Goal: Check status

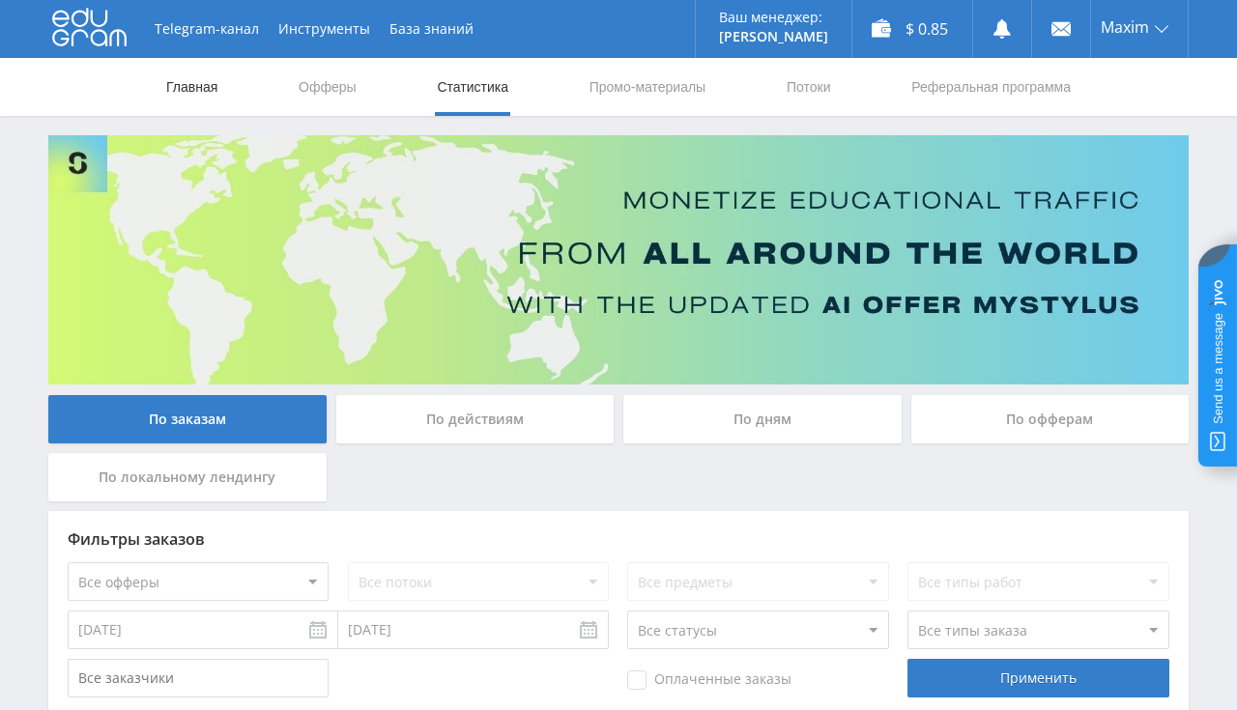
click at [186, 92] on link "Главная" at bounding box center [191, 87] width 55 height 58
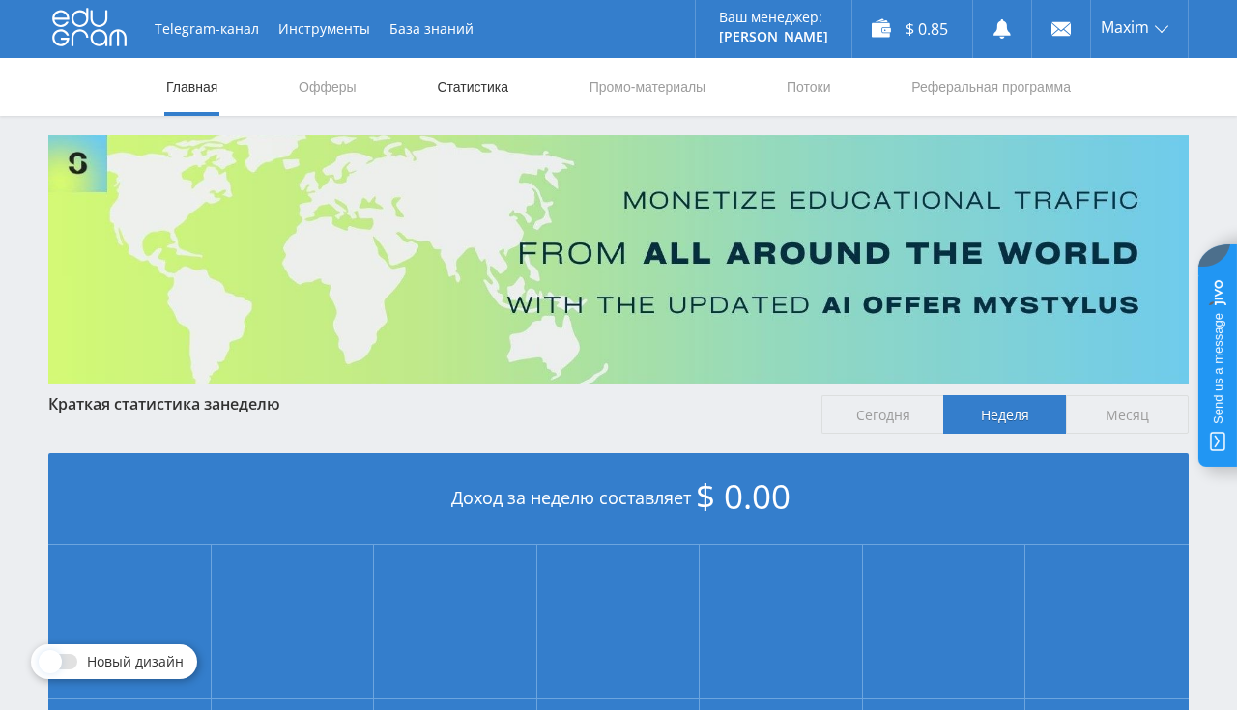
click at [462, 84] on link "Статистика" at bounding box center [472, 87] width 75 height 58
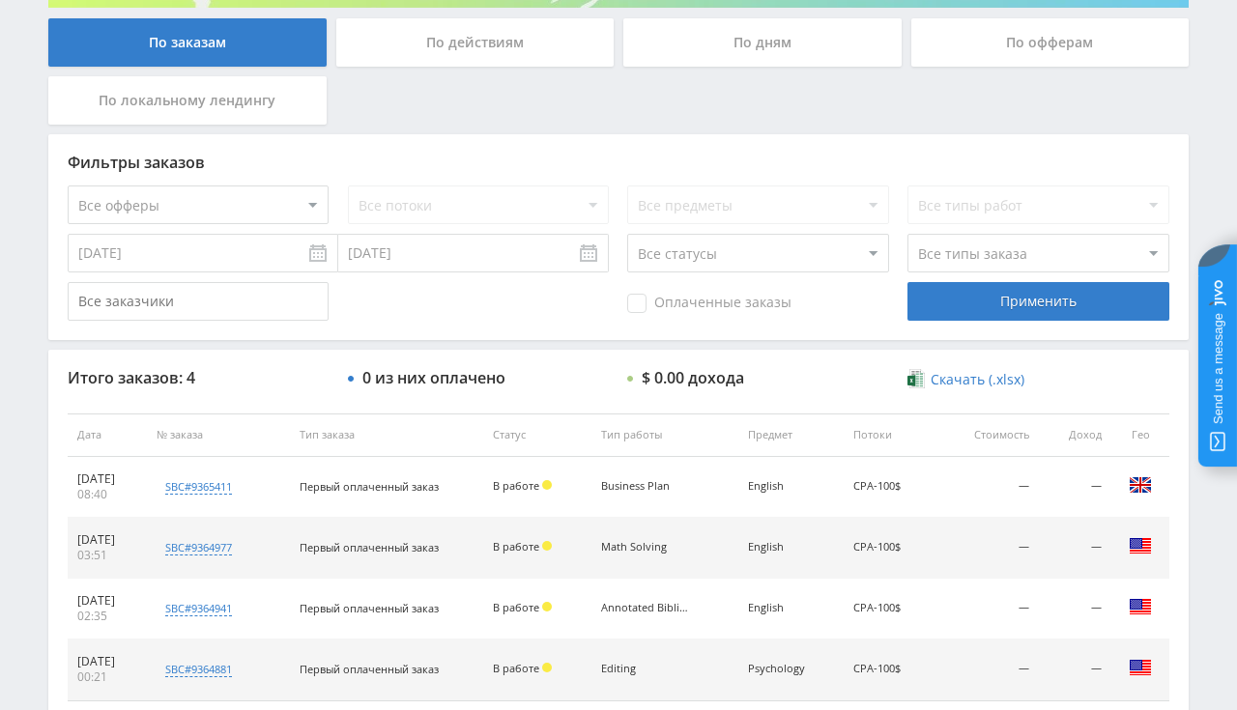
scroll to position [404, 0]
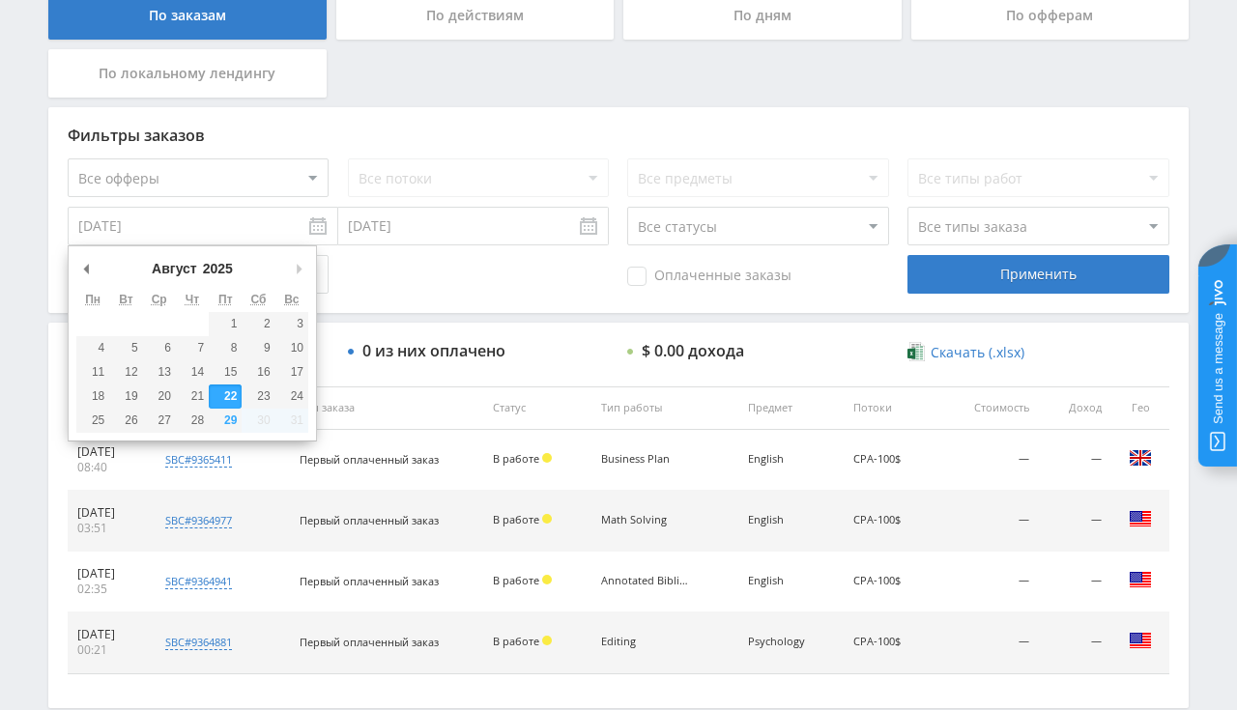
click at [215, 226] on input "[DATE]" at bounding box center [203, 226] width 271 height 39
type input "[DATE]"
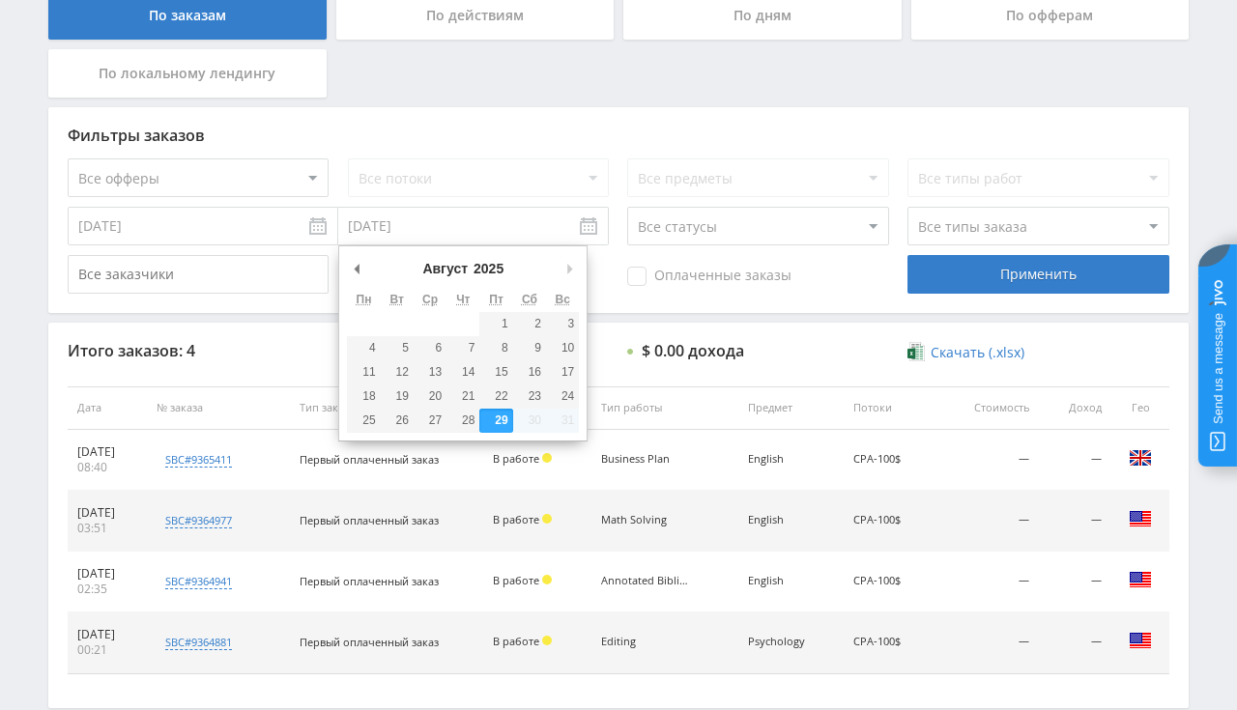
click at [426, 222] on input "[DATE]" at bounding box center [473, 226] width 271 height 39
click at [835, 130] on div "Фильтры заказов" at bounding box center [619, 135] width 1102 height 17
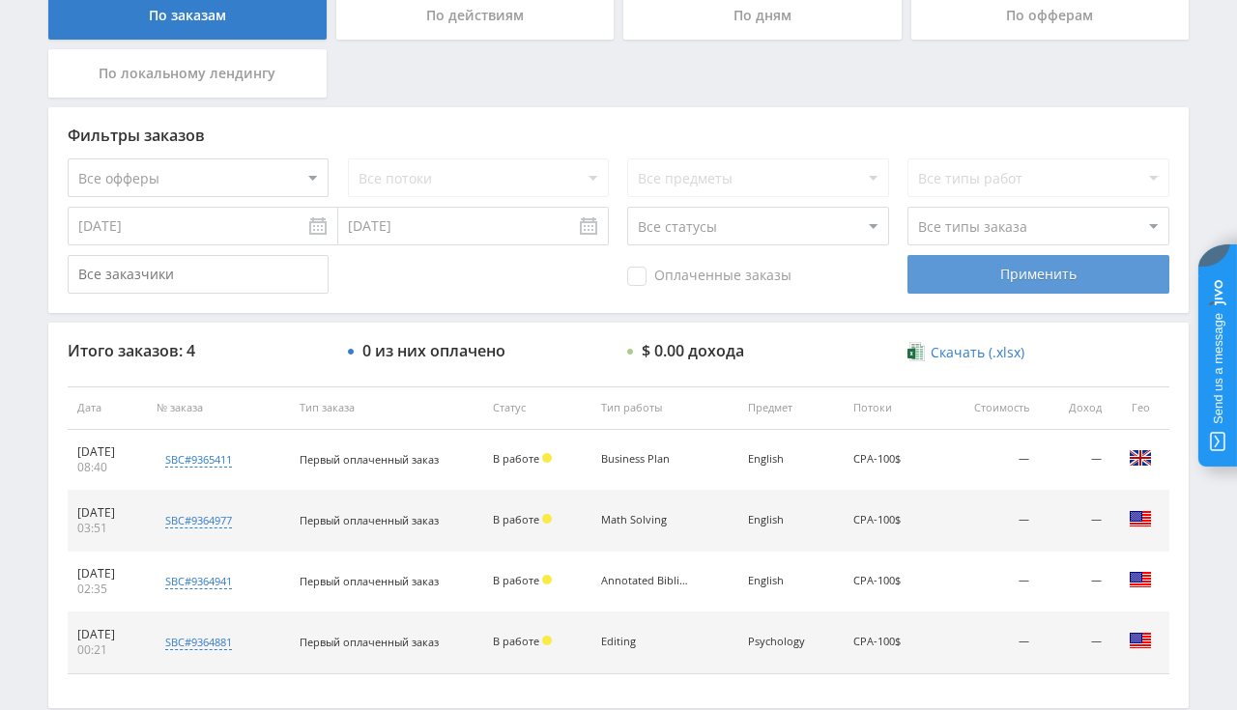
click at [953, 289] on div "Применить" at bounding box center [1038, 274] width 261 height 39
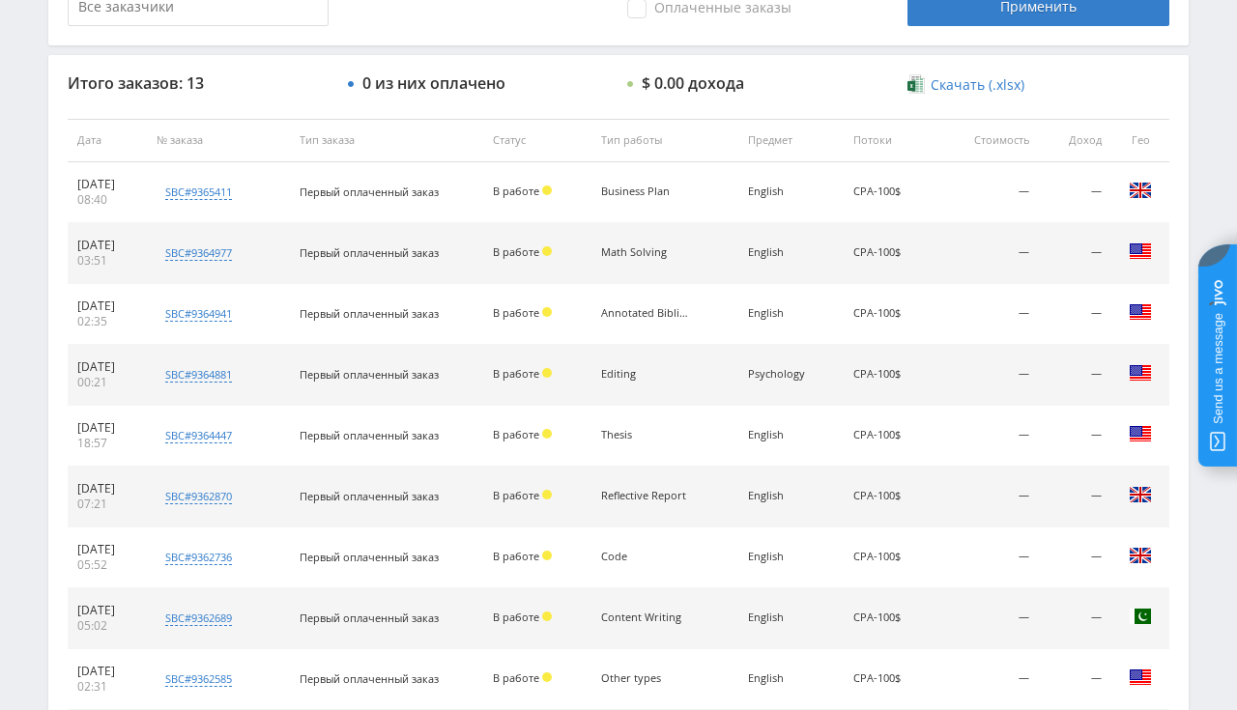
scroll to position [909, 0]
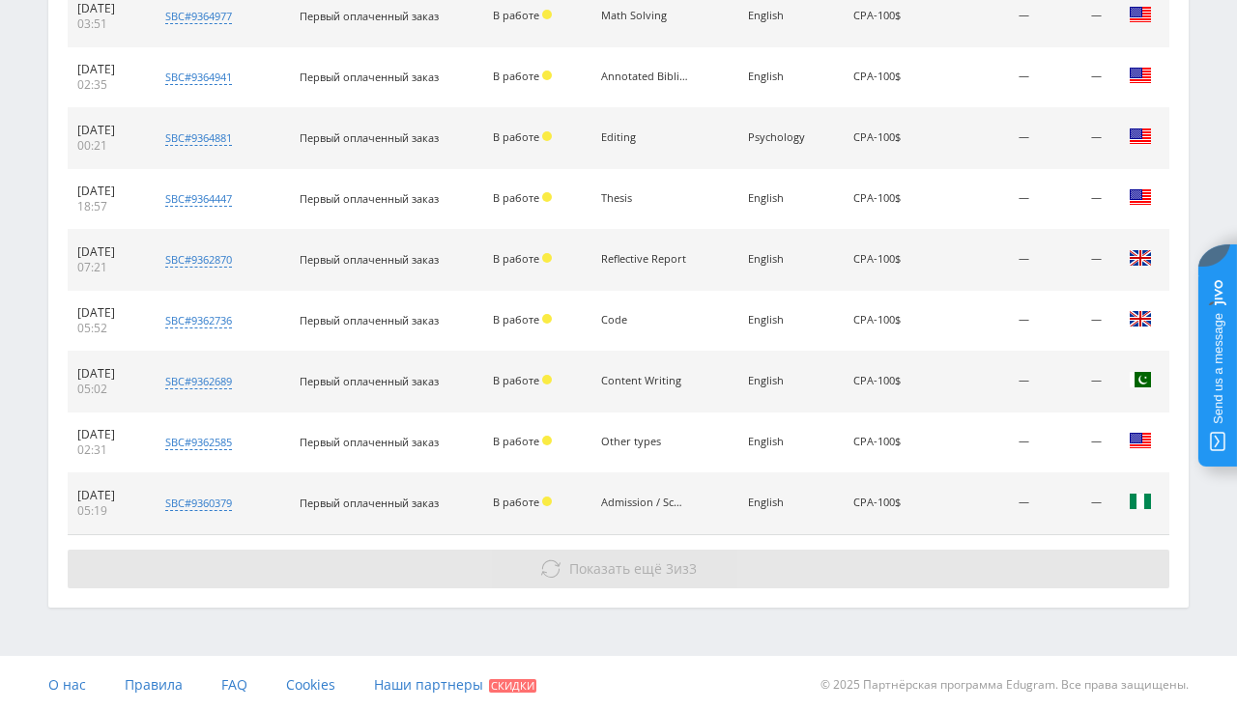
click at [544, 577] on button "Показать ещё 3 из 3" at bounding box center [619, 569] width 1102 height 39
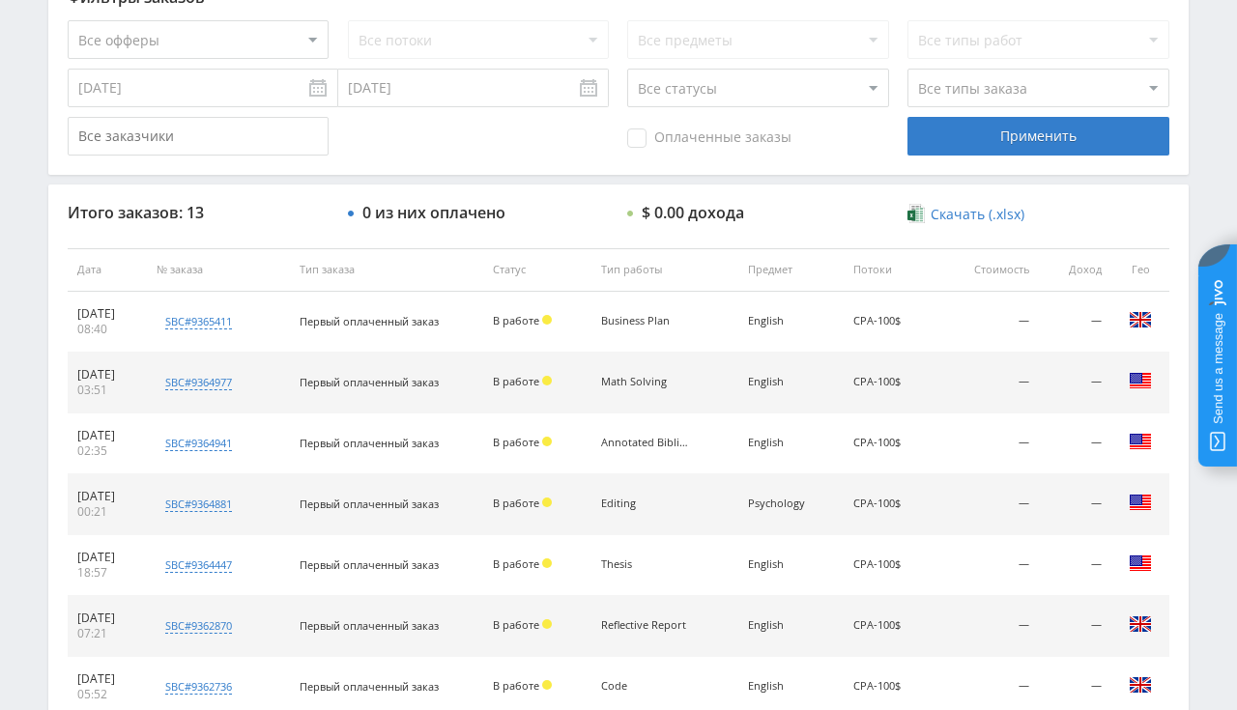
scroll to position [0, 0]
